Goal: Check status: Check status

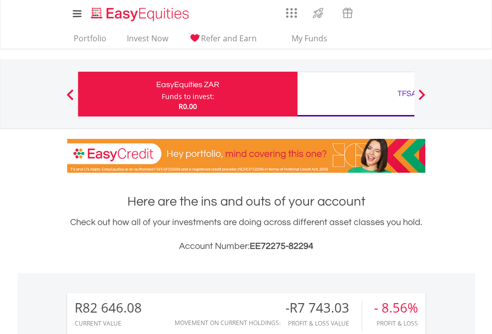
scroll to position [95, 156]
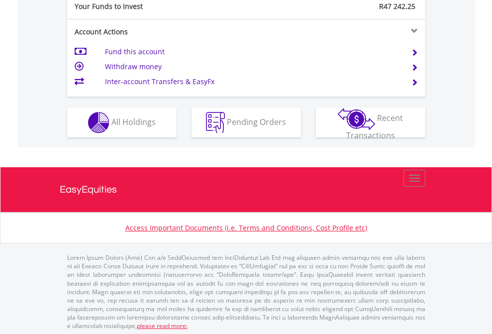
scroll to position [993, 0]
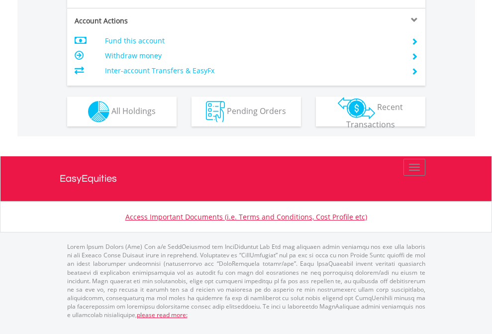
scroll to position [953, 0]
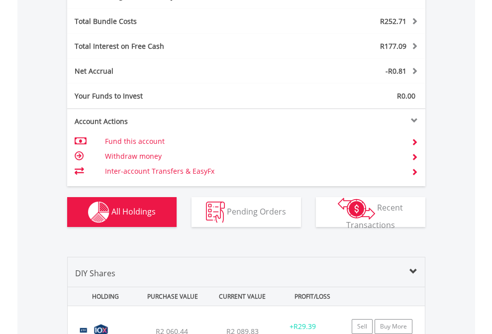
scroll to position [1185, 0]
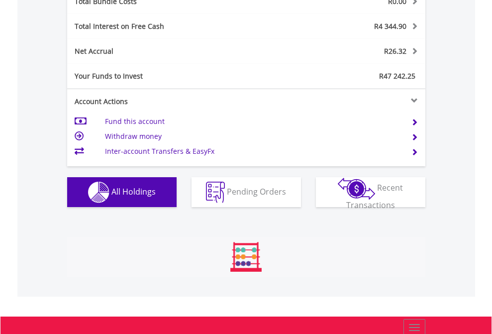
scroll to position [95, 156]
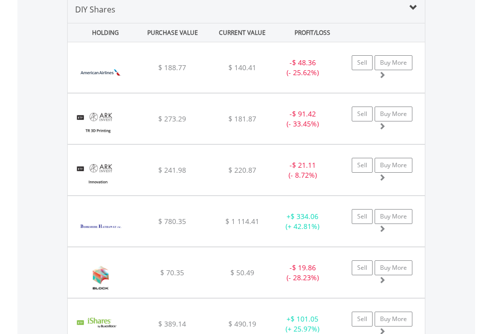
scroll to position [961, 0]
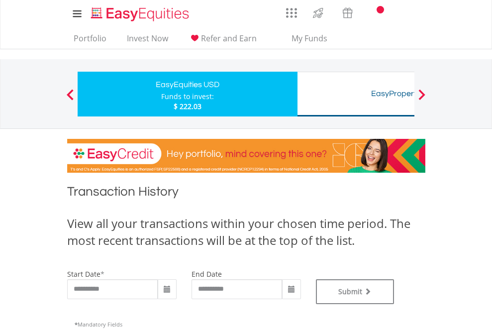
type input "**********"
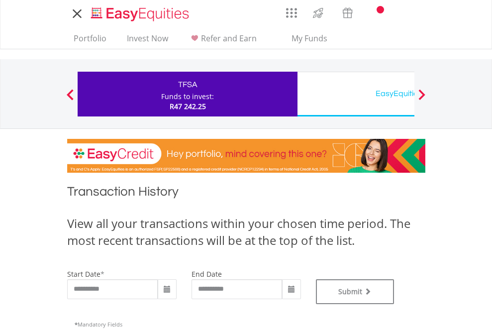
type input "**********"
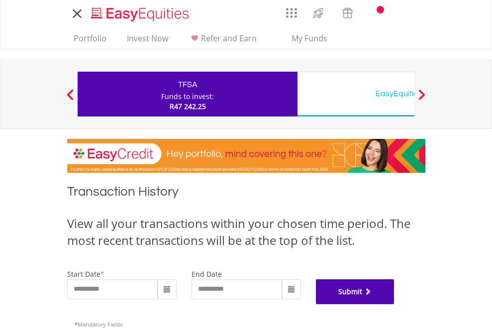
click at [394, 304] on button "Submit" at bounding box center [355, 291] width 79 height 25
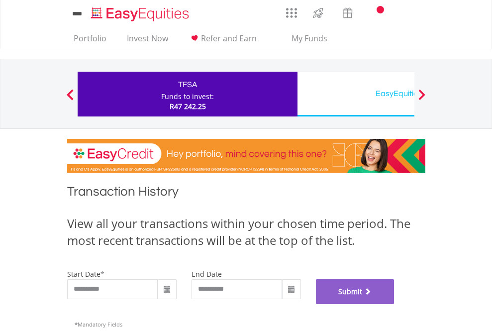
scroll to position [403, 0]
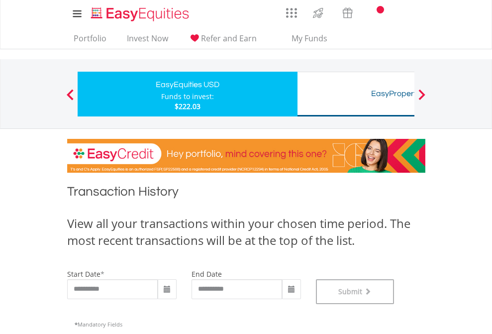
scroll to position [403, 0]
